Goal: Task Accomplishment & Management: Use online tool/utility

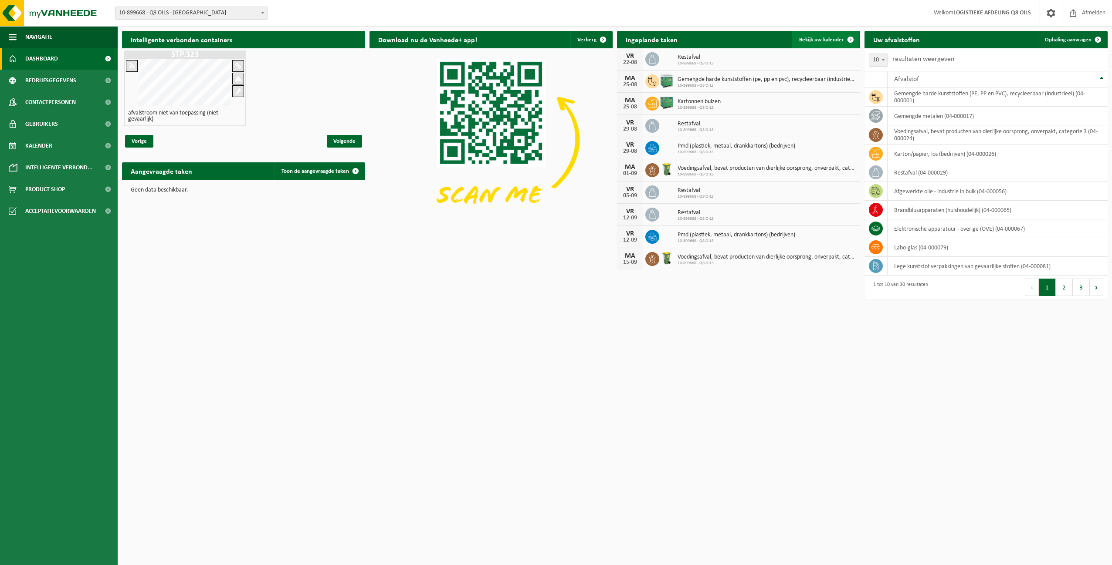
click at [819, 39] on span "Bekijk uw kalender" at bounding box center [821, 40] width 45 height 6
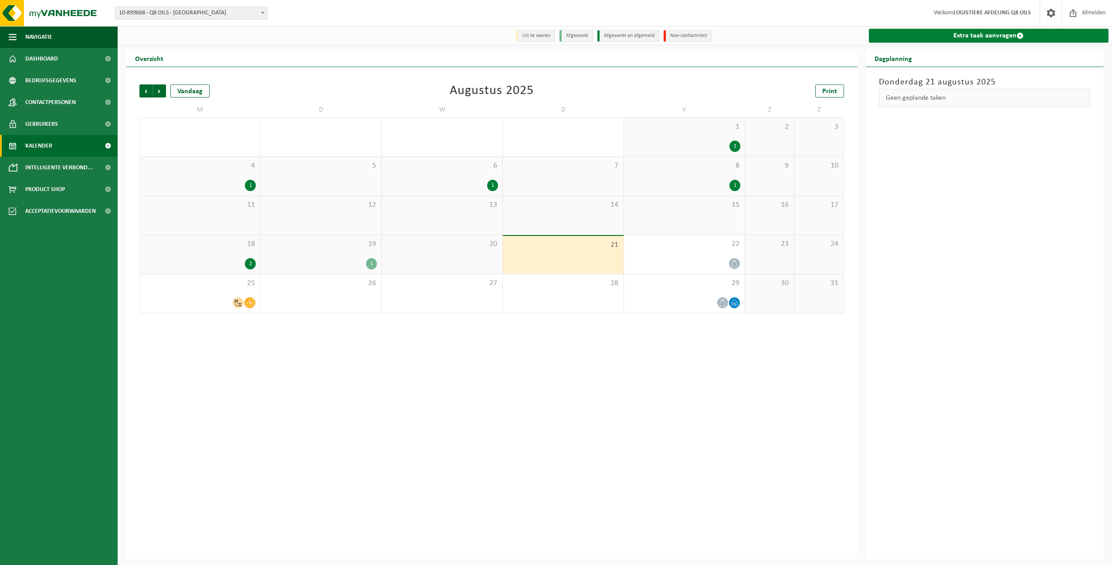
click at [966, 34] on link "Extra taak aanvragen" at bounding box center [989, 36] width 240 height 14
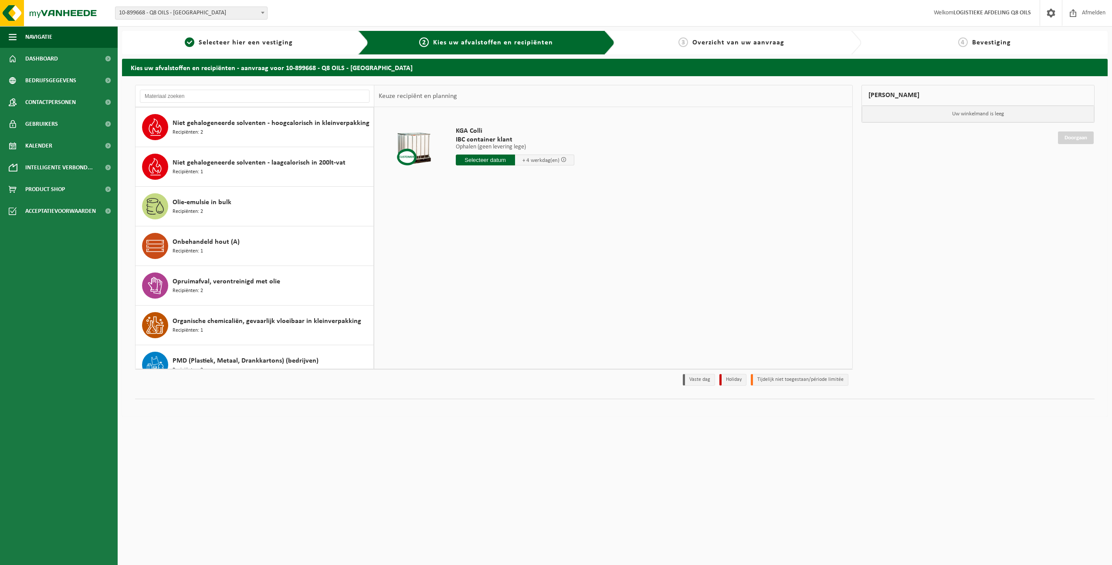
scroll to position [566, 0]
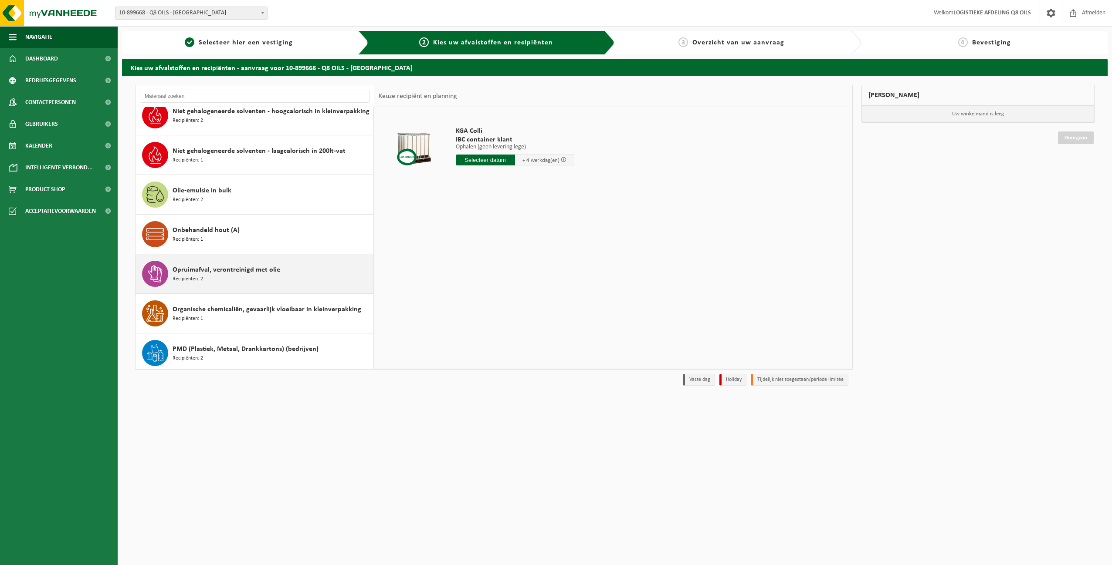
click at [210, 270] on span "Opruimafval, verontreinigd met olie" at bounding box center [227, 270] width 108 height 10
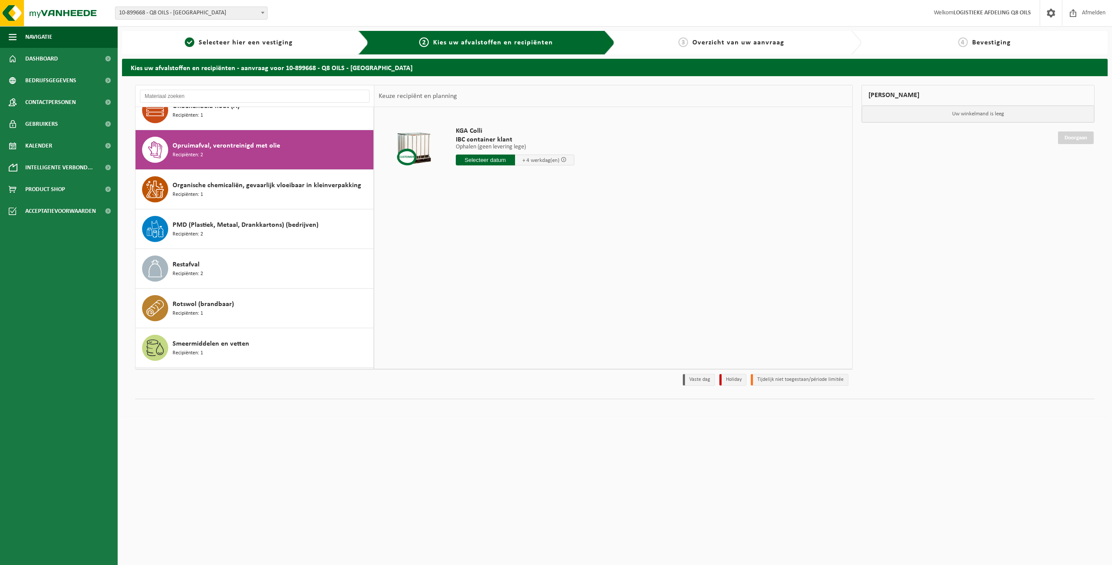
scroll to position [714, 0]
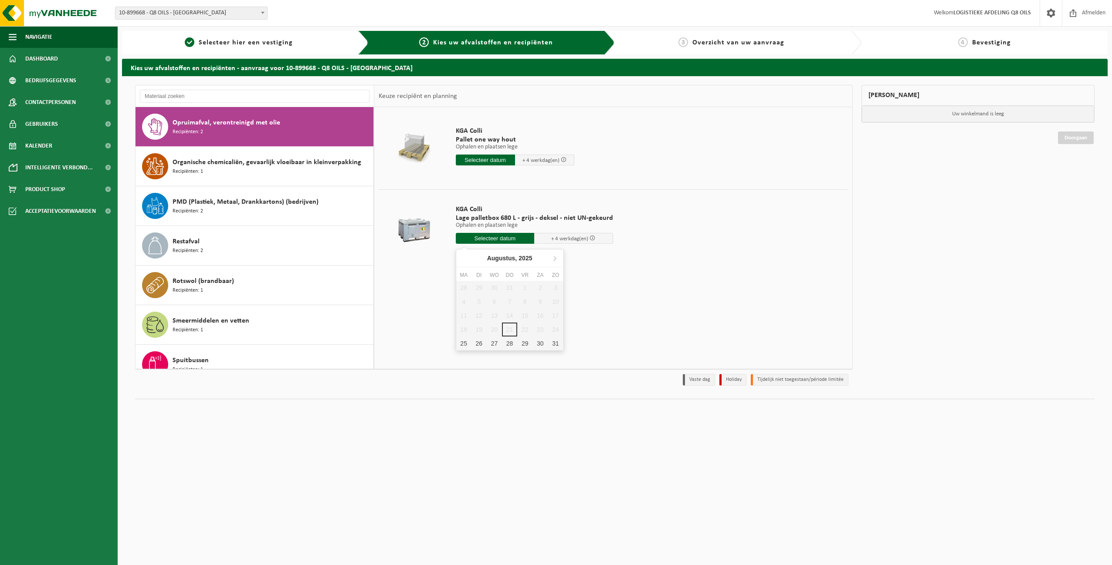
click at [496, 237] on input "text" at bounding box center [495, 238] width 79 height 11
click at [463, 344] on div "25" at bounding box center [463, 344] width 15 height 14
type input "Van 2025-08-25"
type input "2025-08-25"
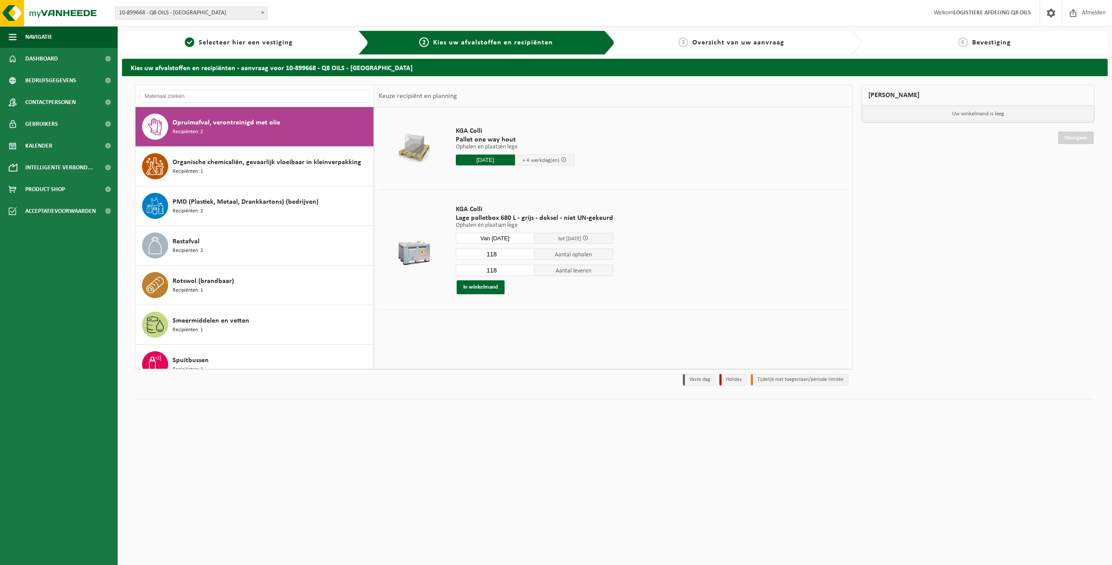
drag, startPoint x: 485, startPoint y: 254, endPoint x: 511, endPoint y: 253, distance: 26.6
click at [511, 253] on input "118" at bounding box center [495, 254] width 79 height 11
type input "70"
drag, startPoint x: 481, startPoint y: 272, endPoint x: 542, endPoint y: 273, distance: 60.6
click at [541, 273] on div "118 Aantal leveren" at bounding box center [534, 270] width 157 height 12
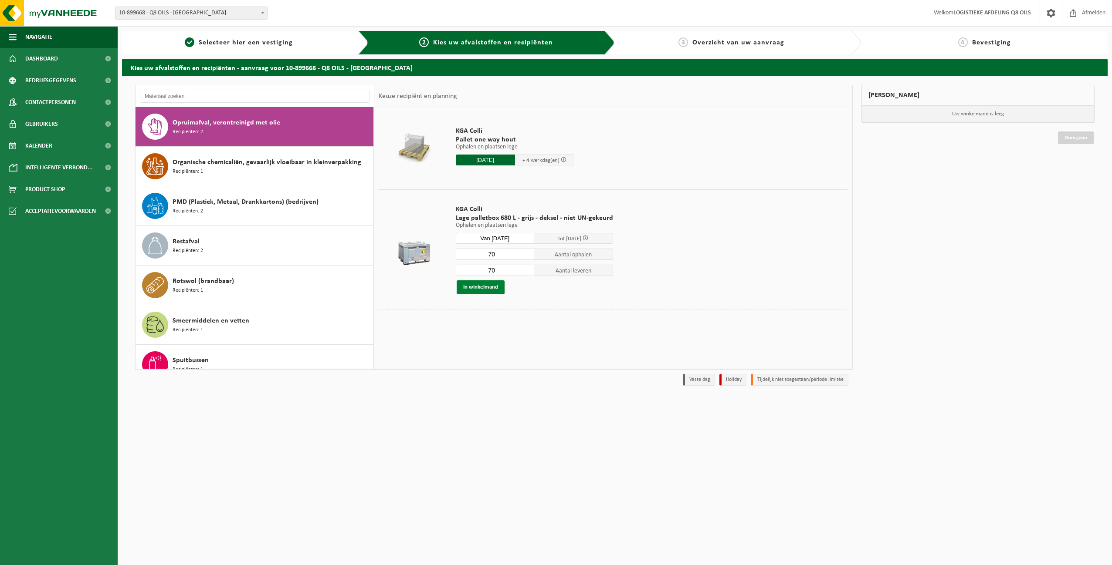
type input "70"
click at [478, 284] on button "In winkelmand" at bounding box center [481, 288] width 48 height 14
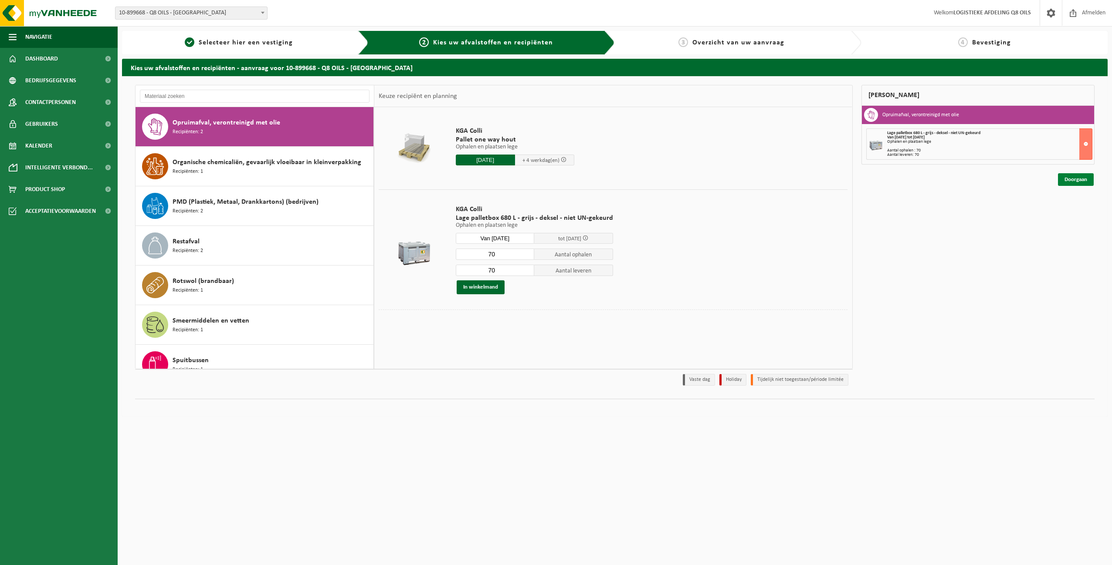
click at [1079, 178] on link "Doorgaan" at bounding box center [1076, 179] width 36 height 13
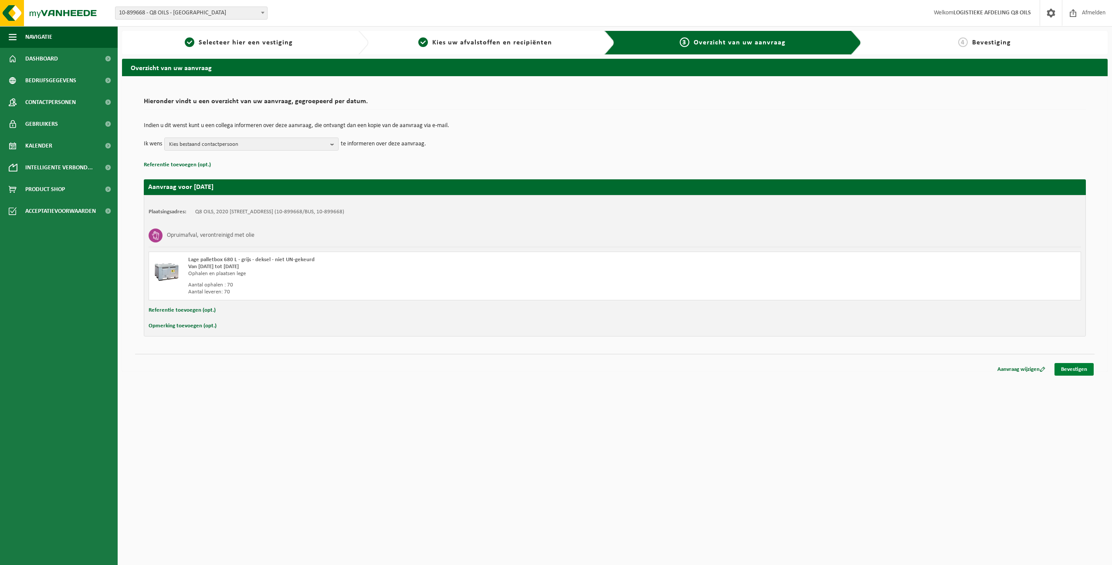
click at [1077, 364] on link "Bevestigen" at bounding box center [1073, 369] width 39 height 13
